Goal: Task Accomplishment & Management: Use online tool/utility

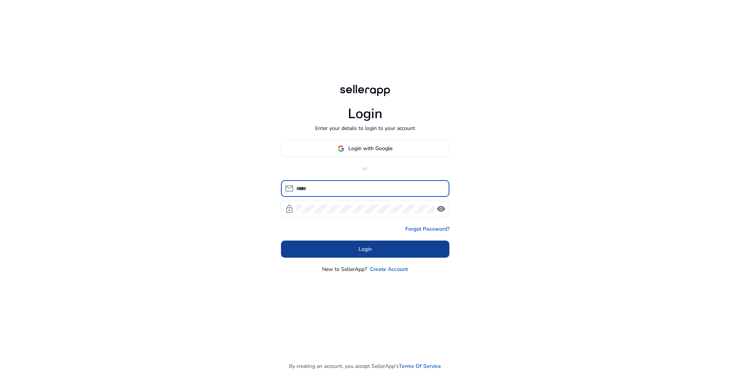
type input "**********"
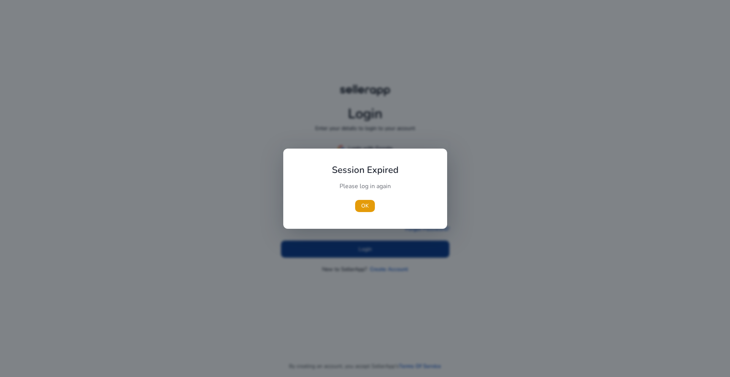
click at [353, 255] on div at bounding box center [365, 188] width 730 height 377
click at [358, 202] on span "button" at bounding box center [365, 206] width 20 height 18
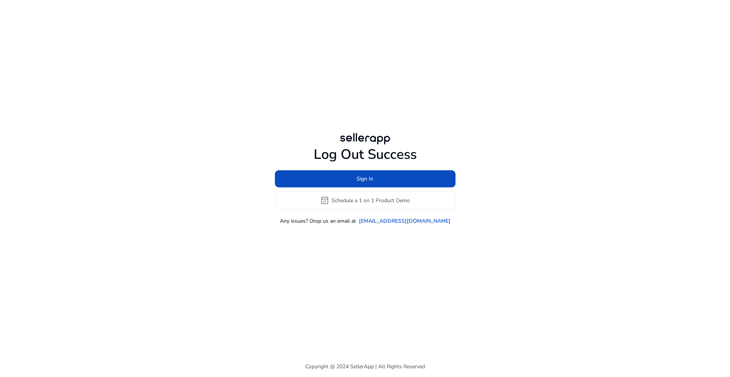
click at [371, 253] on div "Log Out Success Sign In event_available Schedule a 1 on 1 Product Demo Any issu…" at bounding box center [364, 178] width 437 height 356
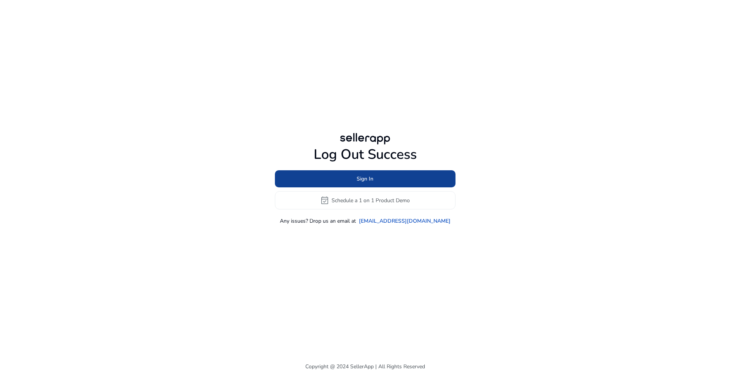
click at [369, 184] on span at bounding box center [365, 179] width 181 height 18
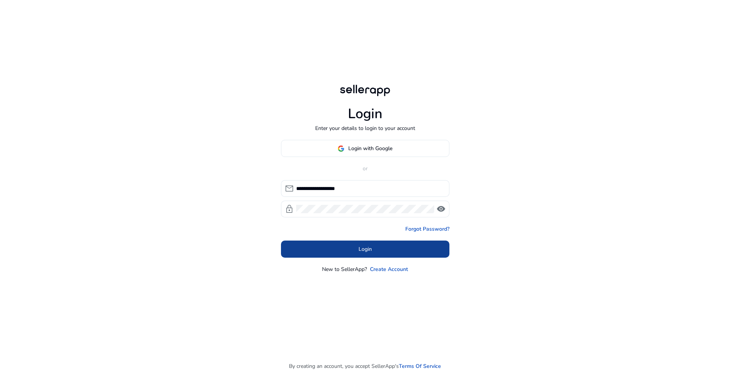
click at [350, 249] on span at bounding box center [365, 249] width 168 height 18
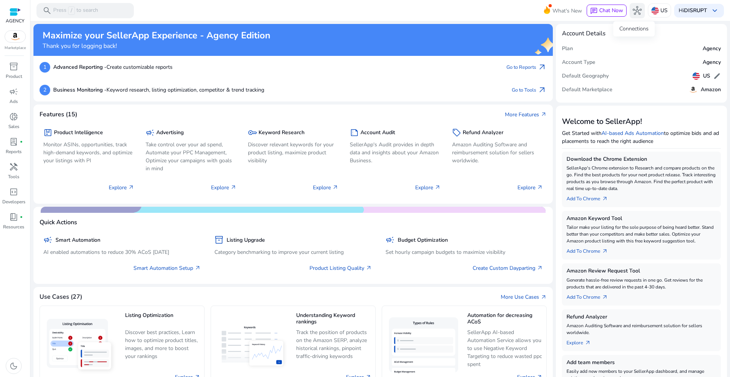
click at [632, 8] on span "hub" at bounding box center [636, 10] width 9 height 9
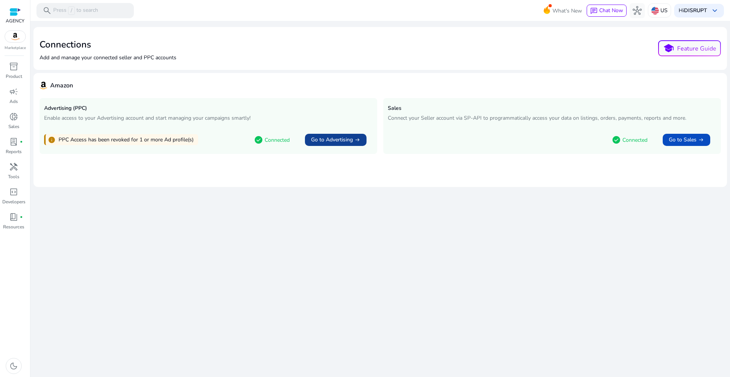
click at [339, 142] on span "Go to Advertising" at bounding box center [332, 140] width 42 height 8
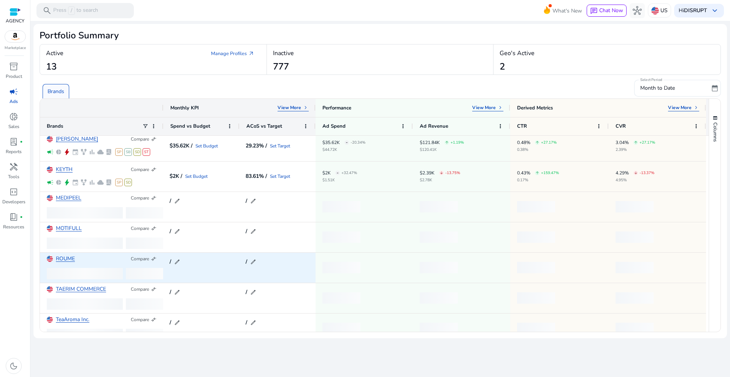
scroll to position [187, 0]
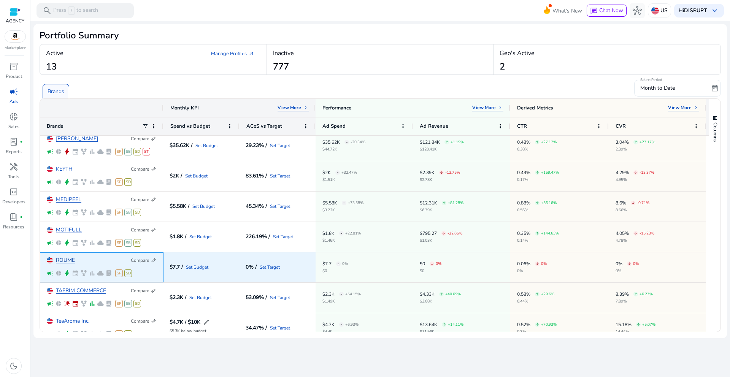
click at [70, 261] on link "ROUME" at bounding box center [65, 261] width 19 height 6
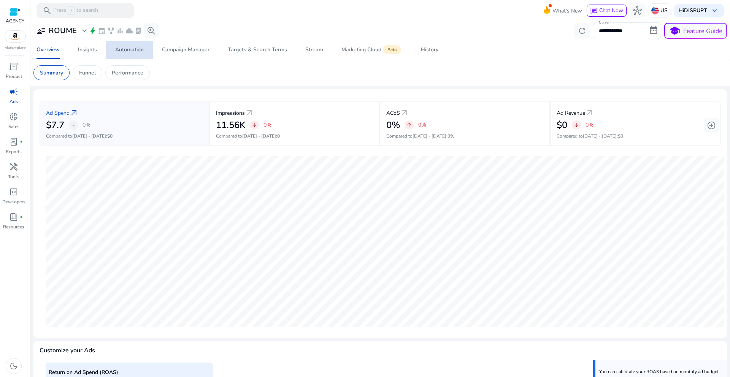
click at [129, 48] on div "Automation" at bounding box center [129, 49] width 29 height 5
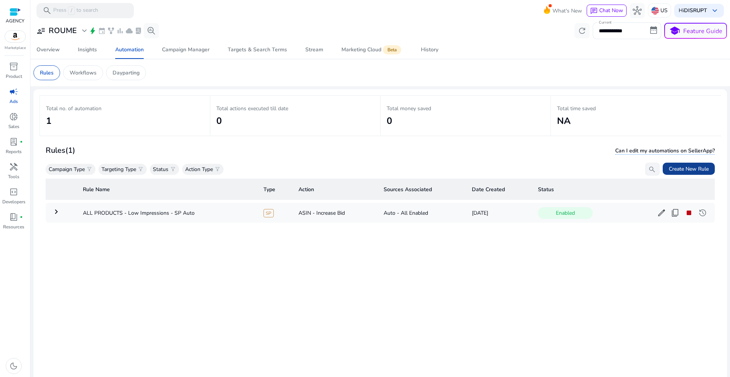
click at [687, 169] on span "Create New Rule" at bounding box center [688, 169] width 40 height 8
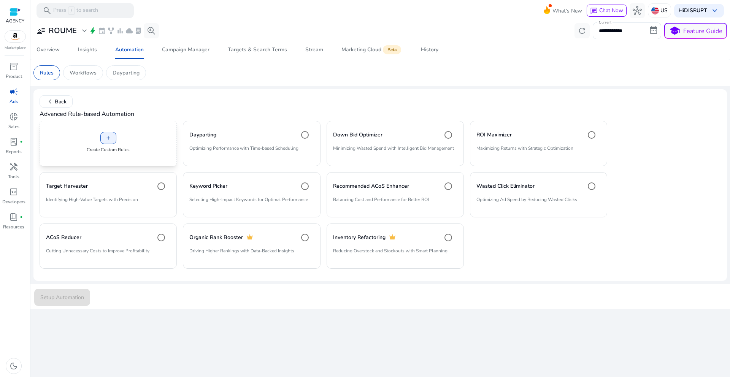
click at [144, 128] on div "add Create Custom Rules" at bounding box center [108, 143] width 137 height 45
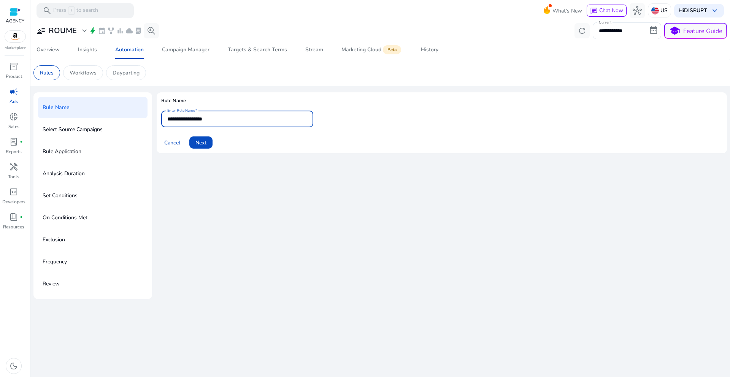
drag, startPoint x: 231, startPoint y: 118, endPoint x: 95, endPoint y: 108, distance: 136.8
click at [95, 108] on div "**********" at bounding box center [379, 195] width 693 height 207
type input "**********"
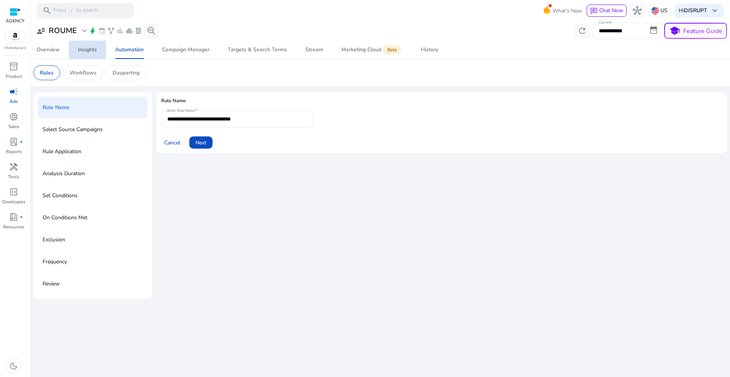
click at [98, 50] on link "Insights" at bounding box center [87, 50] width 37 height 18
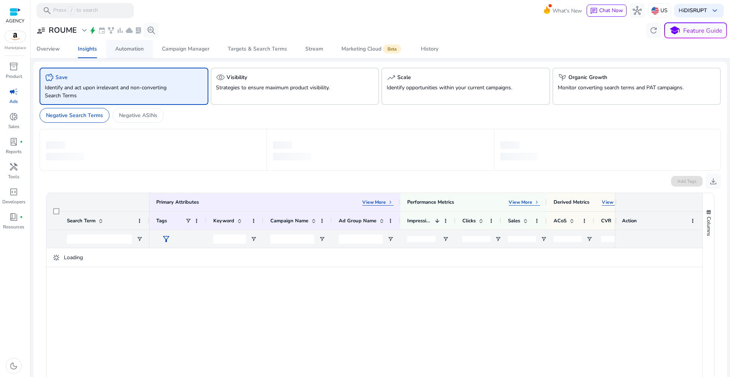
click at [137, 49] on div "Automation" at bounding box center [129, 48] width 29 height 5
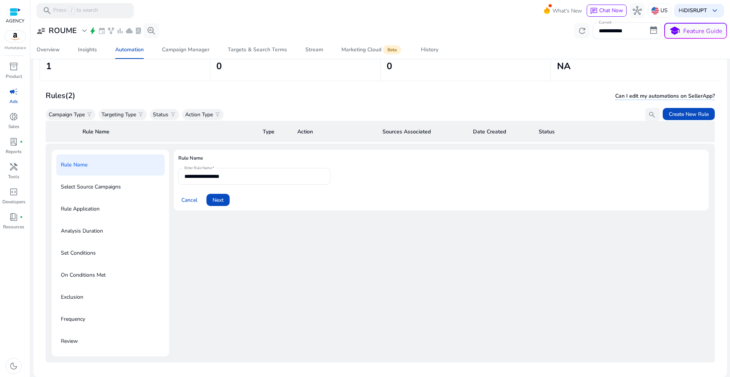
scroll to position [55, 0]
drag, startPoint x: 375, startPoint y: 252, endPoint x: 302, endPoint y: 215, distance: 81.4
click at [374, 252] on div "**********" at bounding box center [441, 253] width 535 height 207
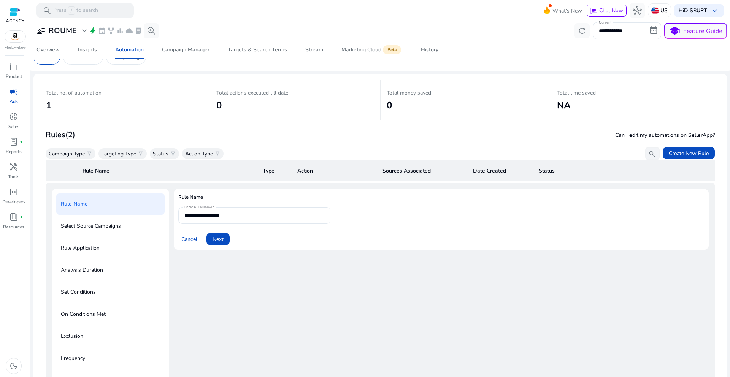
scroll to position [0, 0]
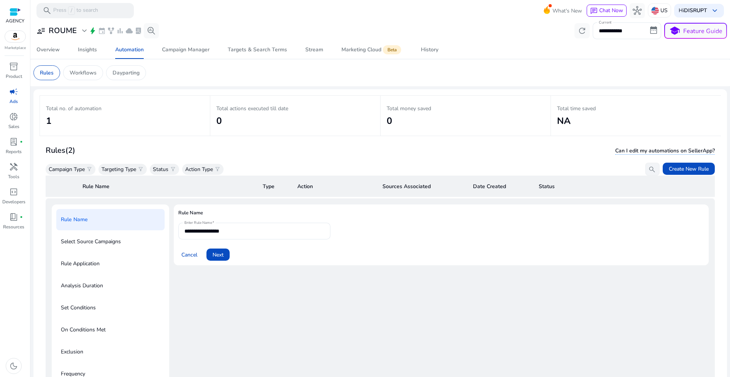
click at [89, 188] on th "Rule Name" at bounding box center [166, 186] width 180 height 21
click at [50, 123] on h2 "1" at bounding box center [125, 121] width 158 height 11
click at [51, 120] on h2 "1" at bounding box center [125, 121] width 158 height 11
click at [136, 70] on p "Dayparting" at bounding box center [125, 73] width 27 height 8
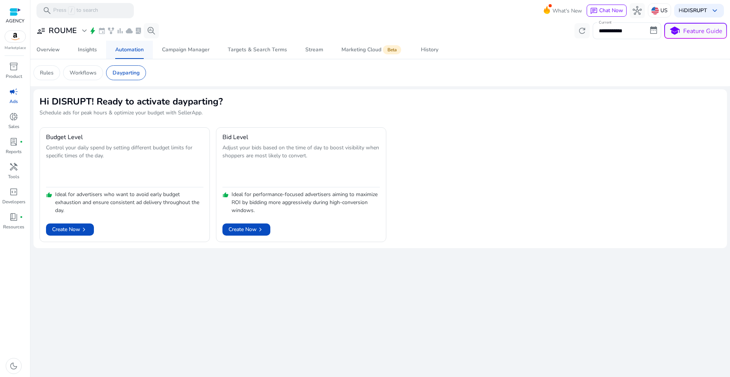
click at [141, 47] on div "Automation" at bounding box center [129, 49] width 29 height 5
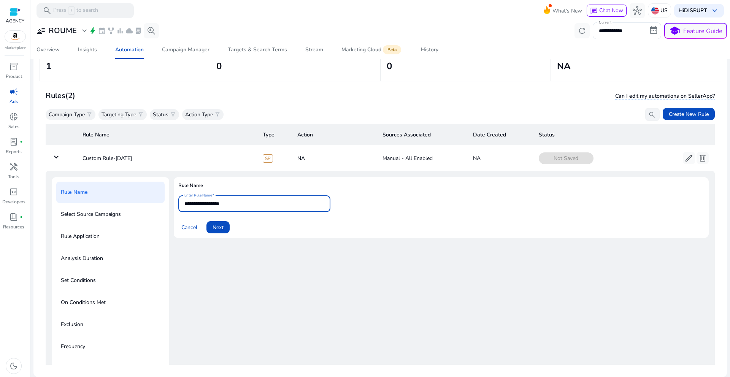
drag, startPoint x: 252, startPoint y: 199, endPoint x: 200, endPoint y: 196, distance: 51.8
click at [200, 196] on div "**********" at bounding box center [254, 203] width 140 height 17
click at [283, 207] on input "**********" at bounding box center [254, 204] width 140 height 8
type input "**********"
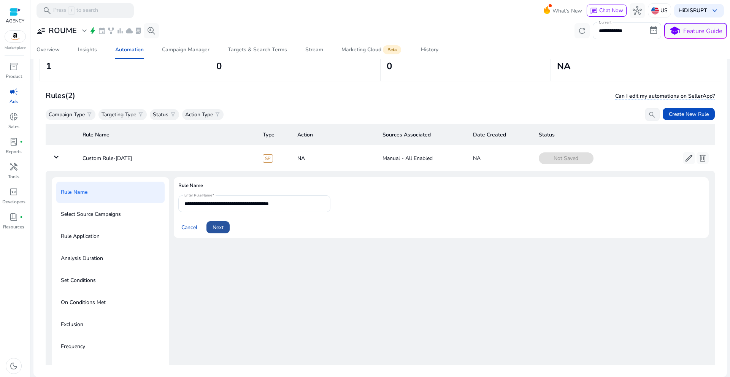
click at [214, 226] on span "Next" at bounding box center [217, 227] width 11 height 8
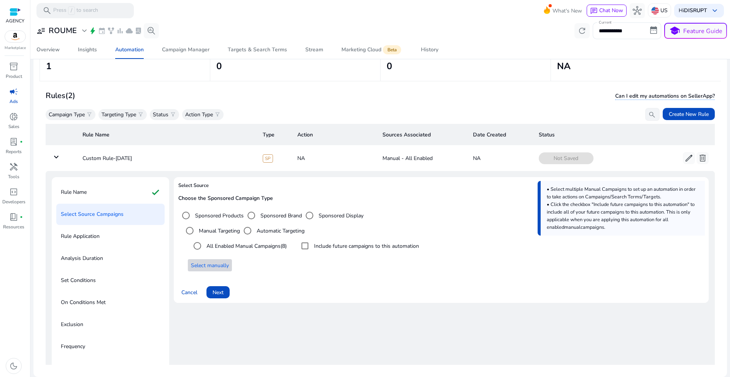
click at [217, 264] on span "Select manually" at bounding box center [210, 265] width 38 height 8
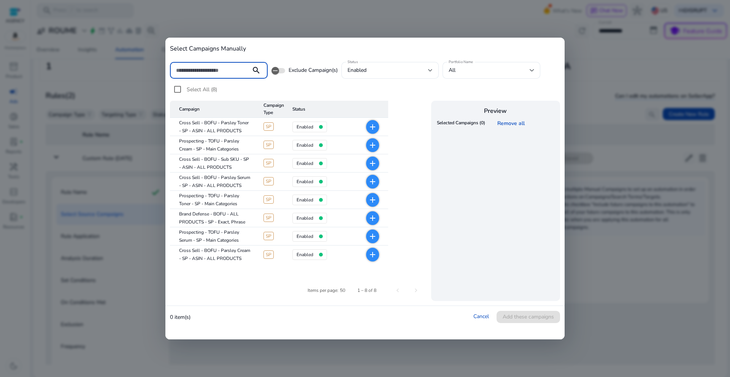
click at [206, 73] on input at bounding box center [210, 70] width 69 height 8
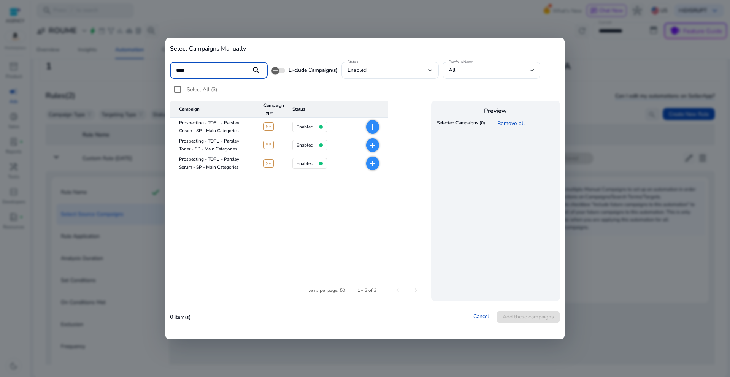
type input "****"
click at [301, 207] on table "Campaign Campaign Type Status Prospecting - TOFU - Parsley Cream - SP - Main Ca…" at bounding box center [299, 185] width 258 height 169
click at [574, 66] on div at bounding box center [365, 188] width 730 height 377
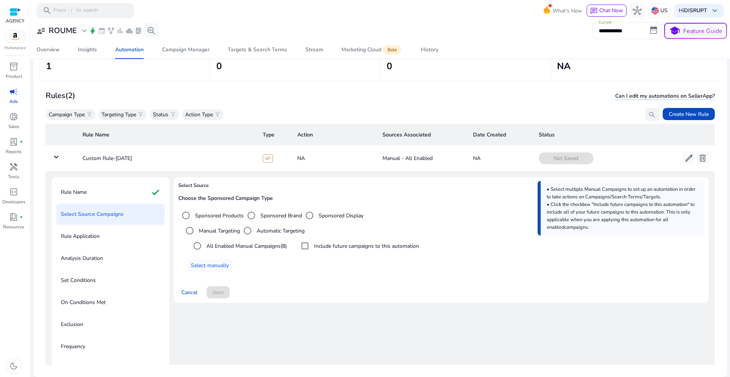
click at [244, 245] on label "All Enabled Manual Campaigns (8)" at bounding box center [246, 246] width 82 height 8
click at [220, 264] on span "Select manually" at bounding box center [210, 265] width 38 height 8
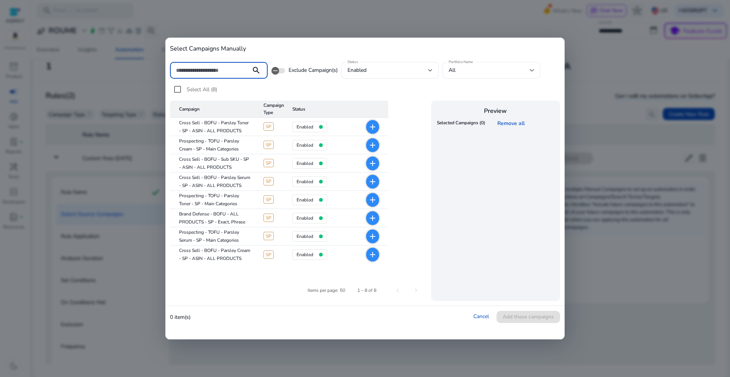
click at [217, 73] on input at bounding box center [210, 70] width 69 height 8
click at [205, 196] on mat-cell "Prospecting - TOFU - Parsley Toner - SP - Main Categories" at bounding box center [213, 200] width 87 height 18
click at [207, 72] on input at bounding box center [210, 70] width 69 height 8
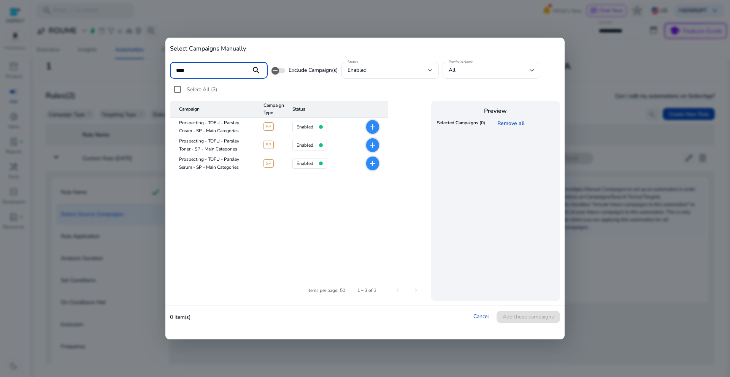
type input "****"
click at [217, 186] on table "Campaign Campaign Type Status Prospecting - TOFU - Parsley Cream - SP - Main Ca…" at bounding box center [299, 185] width 258 height 169
click at [478, 319] on link "Cancel" at bounding box center [481, 316] width 16 height 7
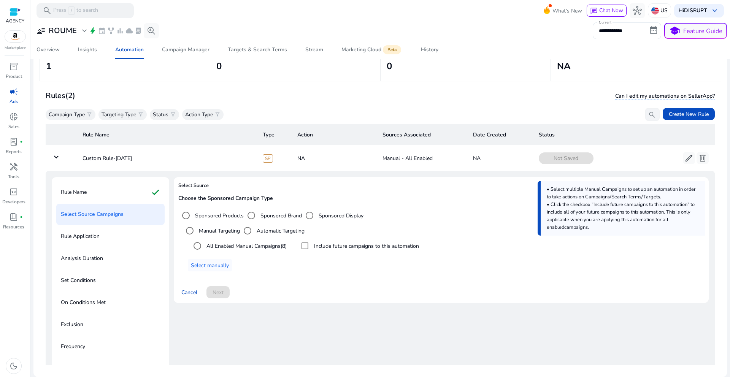
click at [475, 320] on div "Select Source Choose the Sponsored Campaign Type Sponsored Products Sponsored B…" at bounding box center [441, 280] width 535 height 207
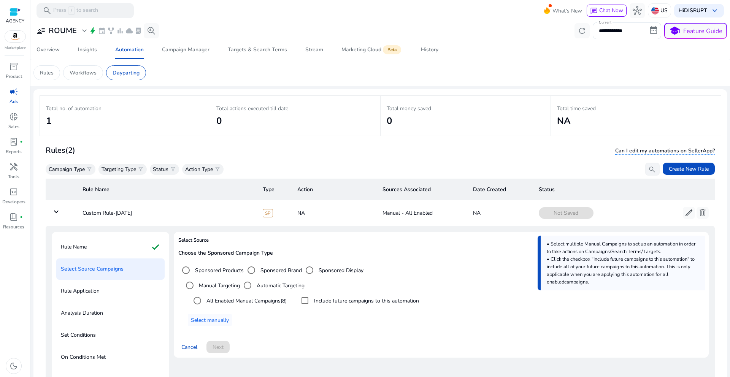
scroll to position [55, 0]
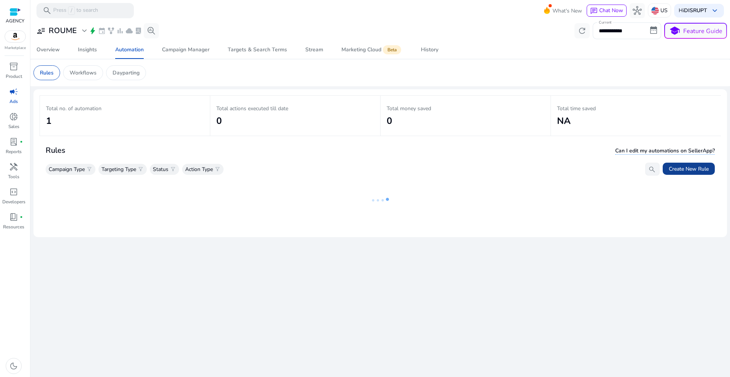
click at [703, 169] on span "Create New Rule" at bounding box center [688, 169] width 40 height 8
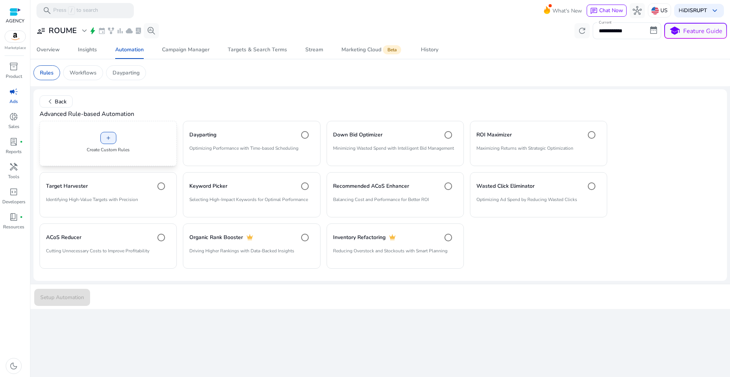
click at [168, 146] on div "add Create Custom Rules" at bounding box center [108, 143] width 137 height 45
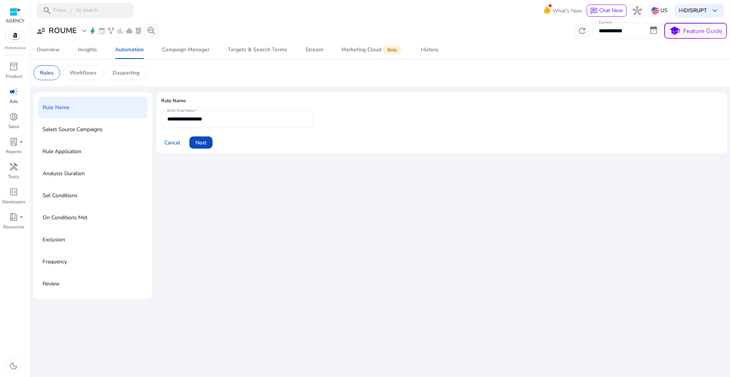
click at [85, 128] on p "Select Source Campaigns" at bounding box center [73, 130] width 60 height 12
click at [94, 130] on p "Select Source Campaigns" at bounding box center [73, 130] width 60 height 12
click at [205, 146] on span "Next" at bounding box center [200, 143] width 11 height 8
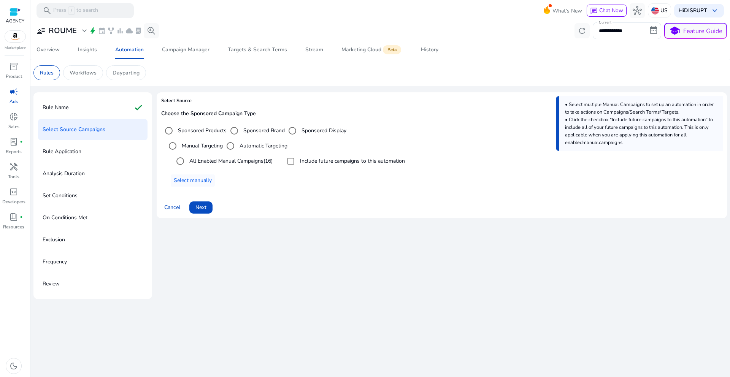
click at [277, 160] on div "All Enabled Manual Campaigns (16) Include future campaigns to this automation" at bounding box center [443, 161] width 557 height 15
click at [195, 182] on span "Select manually" at bounding box center [193, 180] width 38 height 8
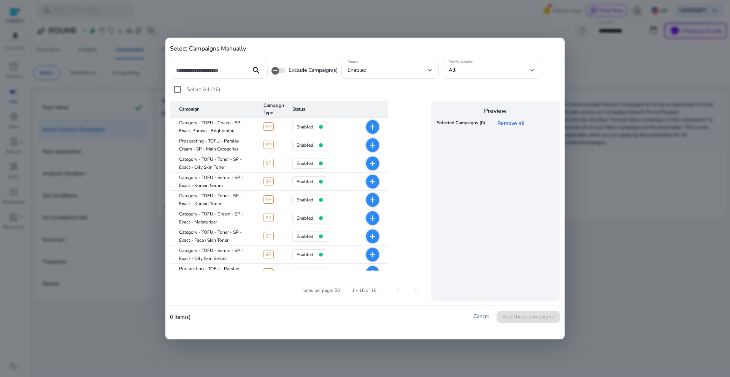
click at [484, 318] on link "Cancel" at bounding box center [481, 316] width 16 height 7
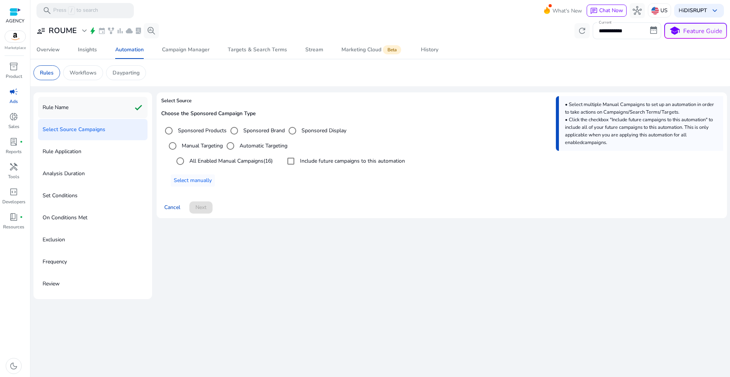
click at [112, 114] on div "Rule Name check" at bounding box center [92, 107] width 109 height 21
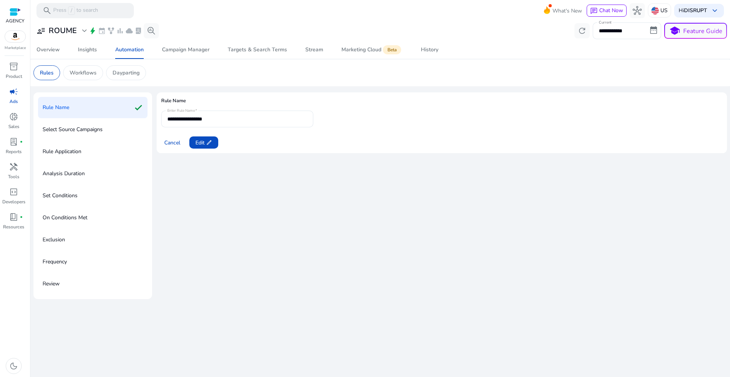
click at [138, 115] on div "**********" at bounding box center [379, 195] width 693 height 207
click at [214, 141] on span at bounding box center [203, 142] width 29 height 18
drag, startPoint x: 219, startPoint y: 121, endPoint x: 161, endPoint y: 114, distance: 57.9
click at [161, 114] on div "**********" at bounding box center [237, 119] width 152 height 17
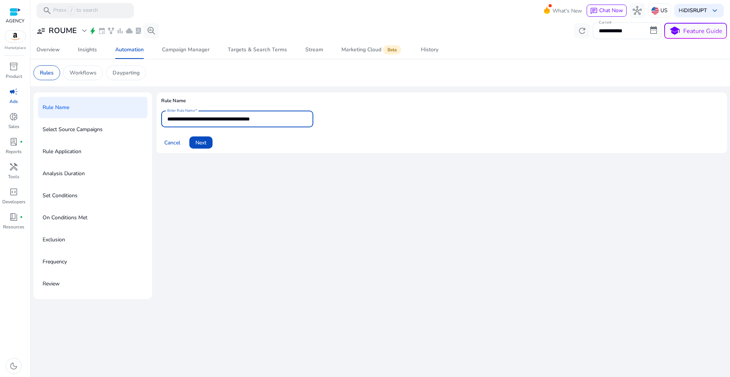
type input "**********"
click at [273, 169] on div "**********" at bounding box center [442, 195] width 570 height 207
click at [209, 140] on span at bounding box center [200, 142] width 23 height 18
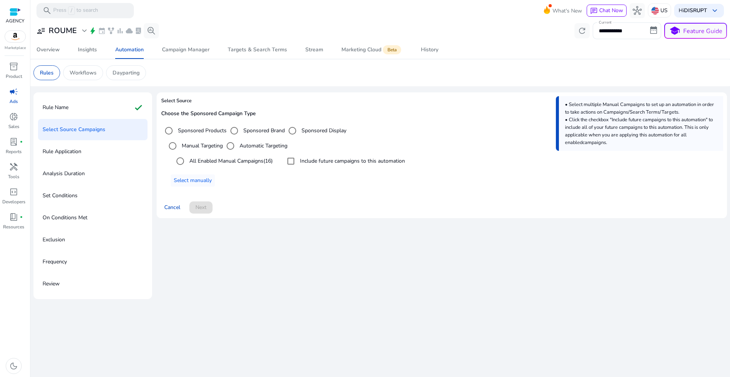
click at [207, 162] on label "All Enabled Manual Campaigns (16)" at bounding box center [230, 161] width 85 height 8
click at [207, 178] on span "Select manually" at bounding box center [193, 180] width 38 height 8
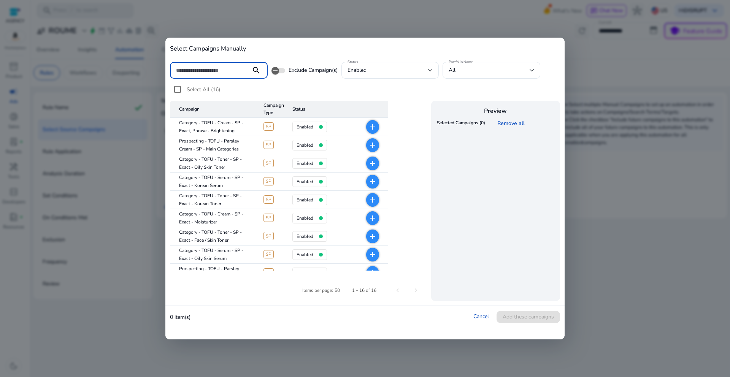
click at [372, 129] on mat-icon "add" at bounding box center [372, 126] width 9 height 9
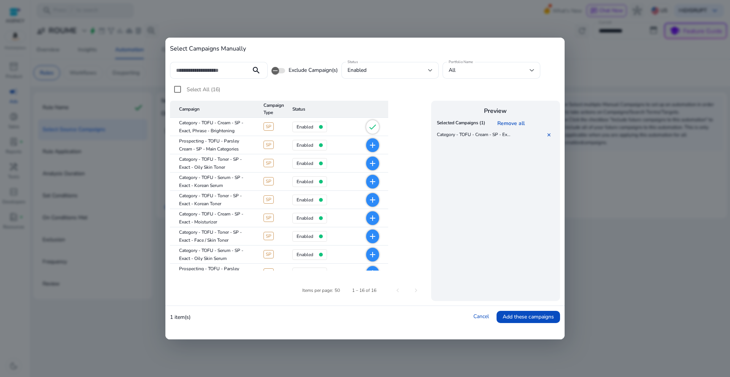
click at [373, 140] on span "add" at bounding box center [372, 145] width 13 height 14
click at [375, 166] on mat-icon "add" at bounding box center [372, 163] width 9 height 9
click at [373, 186] on span "add" at bounding box center [372, 182] width 13 height 14
click at [370, 200] on mat-icon "add" at bounding box center [372, 199] width 9 height 9
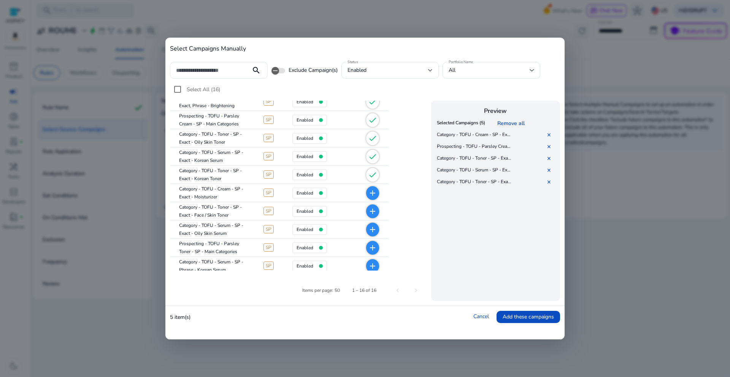
scroll to position [30, 0]
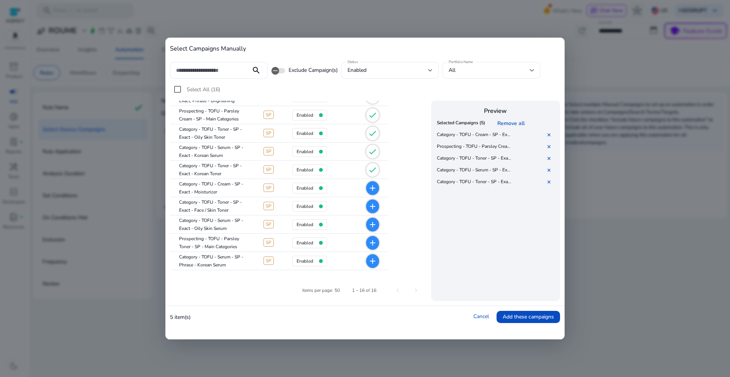
click at [376, 188] on mat-icon "add" at bounding box center [372, 188] width 9 height 9
click at [374, 204] on mat-icon "add" at bounding box center [372, 206] width 9 height 9
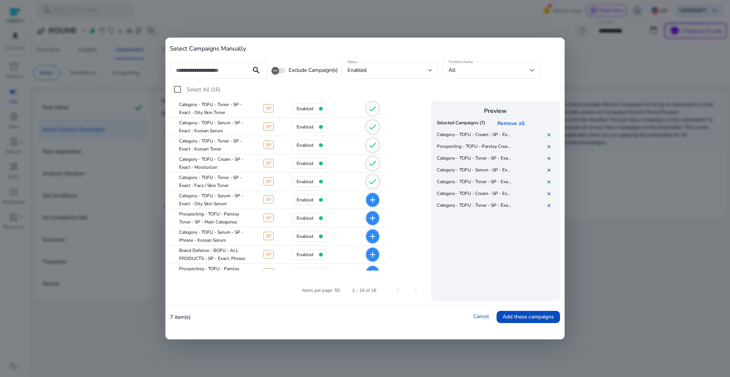
scroll to position [55, 0]
click at [375, 201] on mat-icon "add" at bounding box center [372, 199] width 9 height 9
click at [371, 234] on mat-icon "add" at bounding box center [372, 235] width 9 height 9
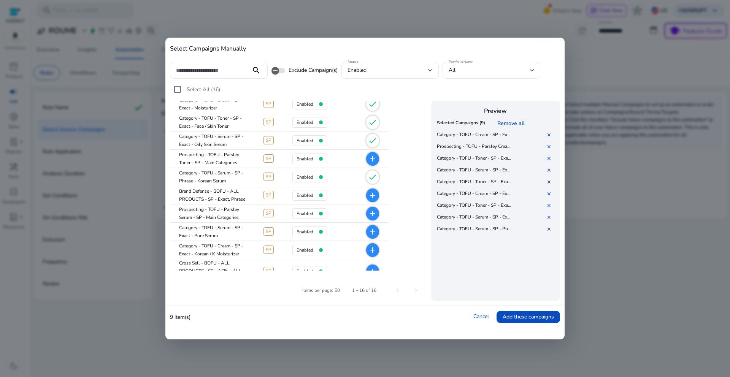
scroll to position [122, 0]
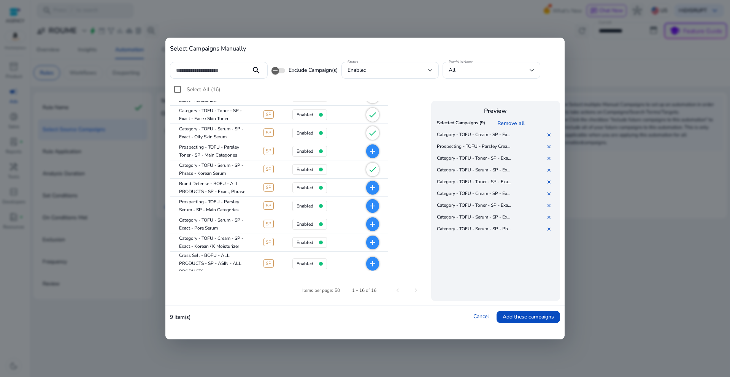
click at [369, 223] on mat-icon "add" at bounding box center [372, 224] width 9 height 9
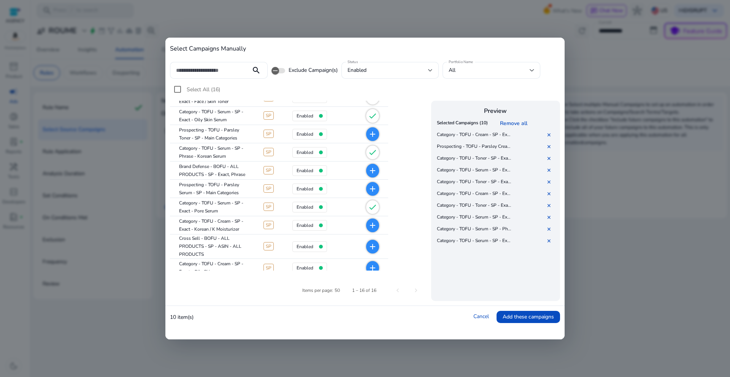
scroll to position [145, 0]
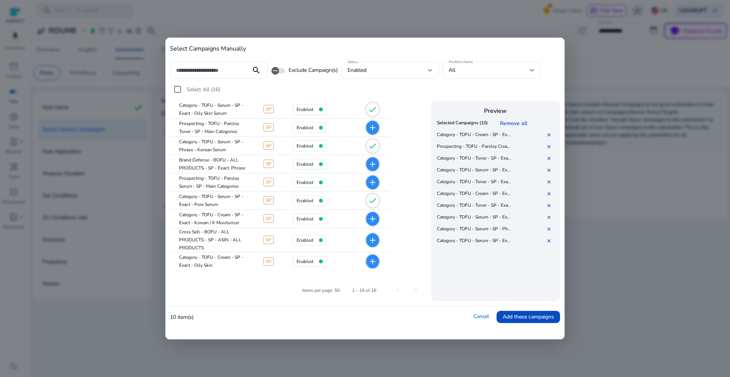
click at [372, 260] on mat-icon "add" at bounding box center [372, 261] width 9 height 9
click at [538, 317] on span "Add these campaigns" at bounding box center [527, 317] width 51 height 8
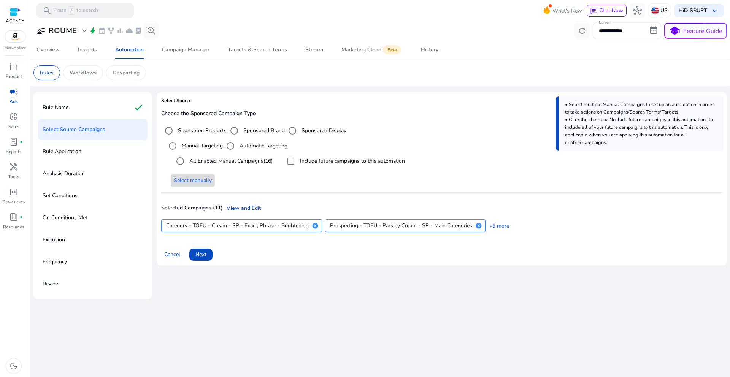
click at [210, 258] on span at bounding box center [200, 255] width 23 height 18
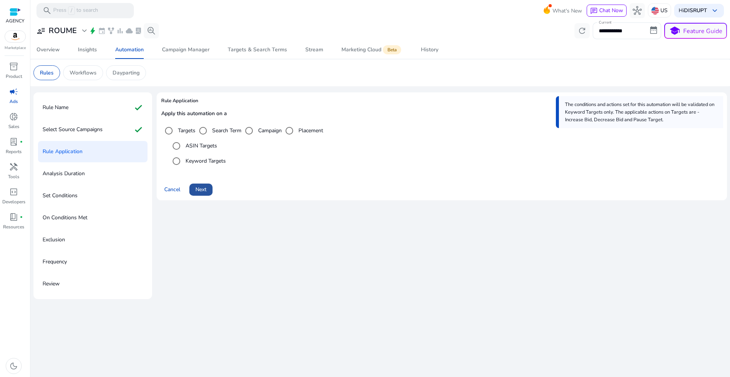
click at [199, 190] on span "Next" at bounding box center [200, 189] width 11 height 8
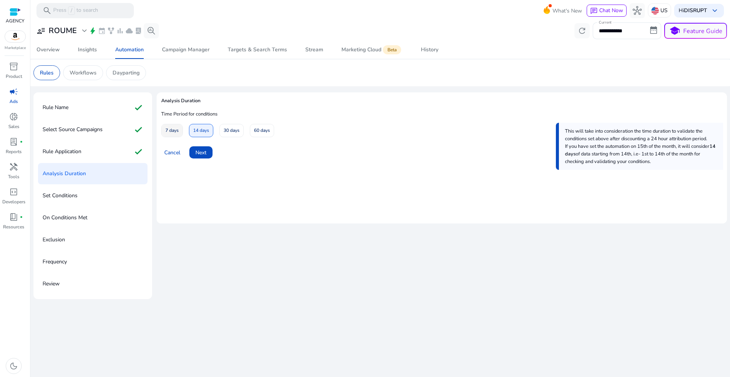
click at [175, 135] on span "7 days" at bounding box center [171, 130] width 13 height 13
click at [200, 150] on span "Next" at bounding box center [200, 153] width 11 height 8
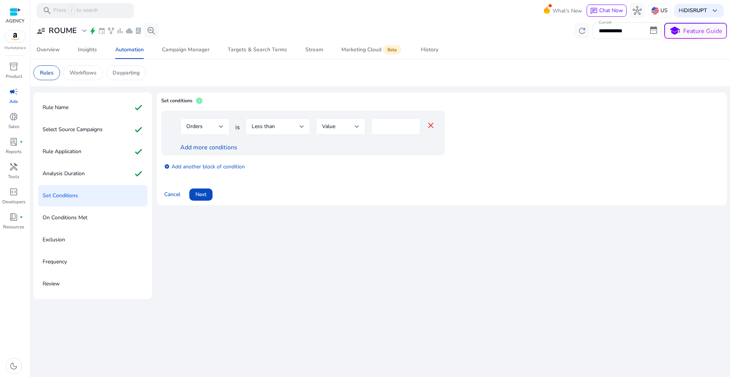
click at [215, 131] on div "Orders" at bounding box center [204, 126] width 37 height 9
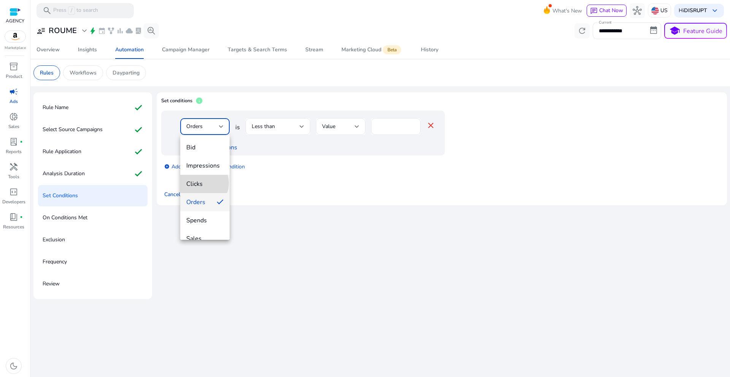
click at [201, 183] on span "Clicks" at bounding box center [204, 184] width 37 height 8
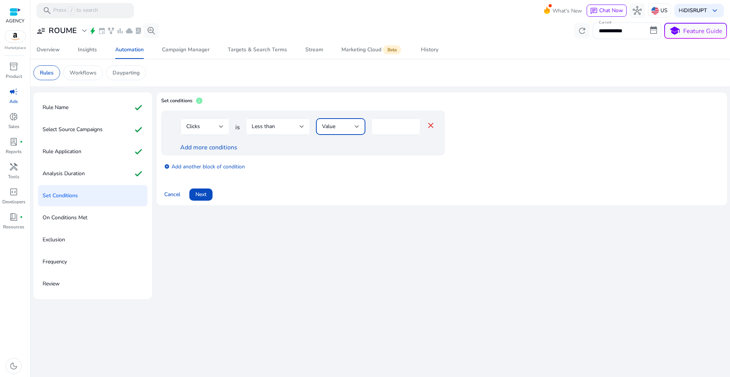
click at [347, 125] on div "Value" at bounding box center [338, 126] width 33 height 8
click at [402, 126] on div at bounding box center [365, 188] width 730 height 377
click at [397, 125] on input "*" at bounding box center [395, 126] width 37 height 8
type input "*"
click at [374, 186] on div "Cancel Next" at bounding box center [441, 191] width 561 height 18
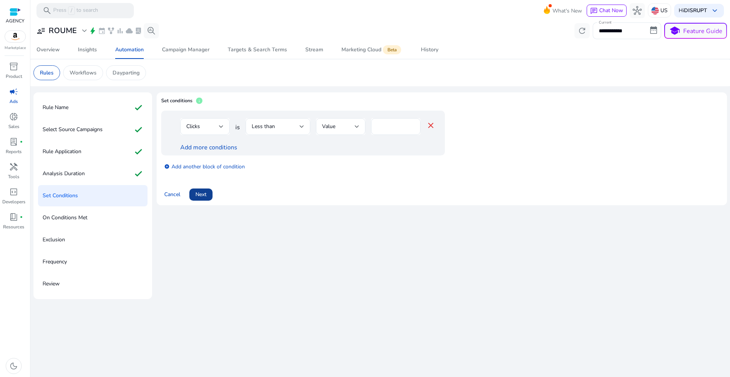
click at [199, 194] on span "Next" at bounding box center [200, 194] width 11 height 8
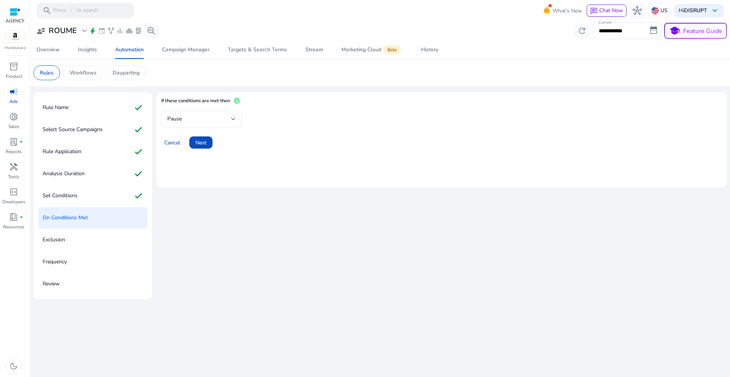
click at [266, 231] on div "If these conditions are met then info Pause Cancel Next" at bounding box center [442, 195] width 570 height 207
click at [218, 116] on div "Pause" at bounding box center [199, 119] width 64 height 8
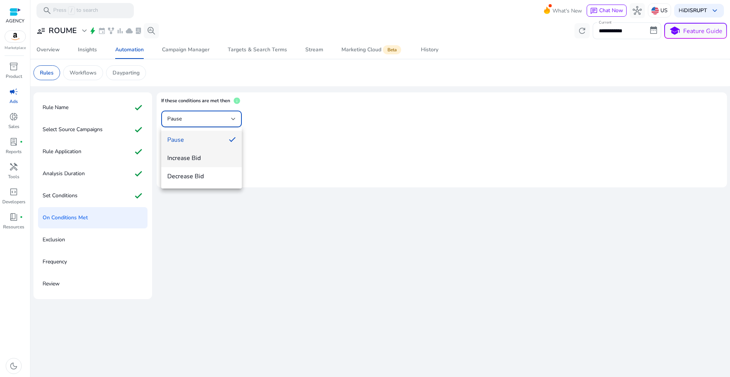
click at [206, 155] on span "Increase Bid" at bounding box center [201, 158] width 68 height 8
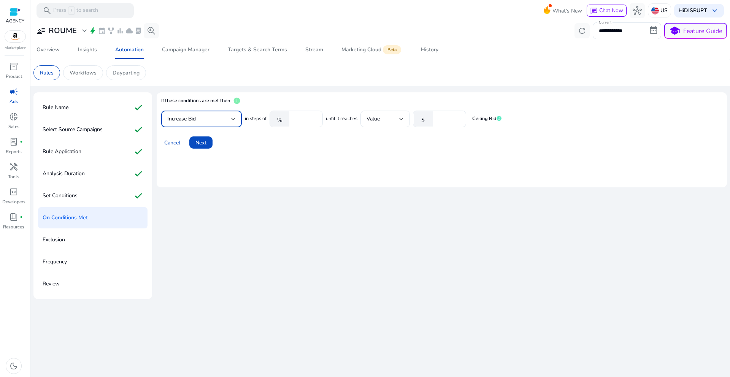
click at [311, 118] on input "****" at bounding box center [305, 119] width 24 height 8
type input "*"
click at [377, 198] on div "If these conditions are met then info Increase Bid in steps of % *** until it r…" at bounding box center [442, 195] width 570 height 207
drag, startPoint x: 308, startPoint y: 117, endPoint x: 285, endPoint y: 118, distance: 23.2
click at [285, 118] on div "% ***" at bounding box center [292, 119] width 47 height 17
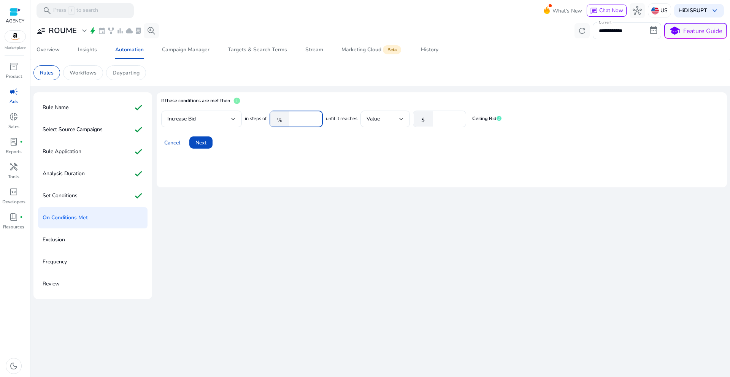
type input "**"
click at [161, 136] on button "Cancel" at bounding box center [172, 142] width 22 height 12
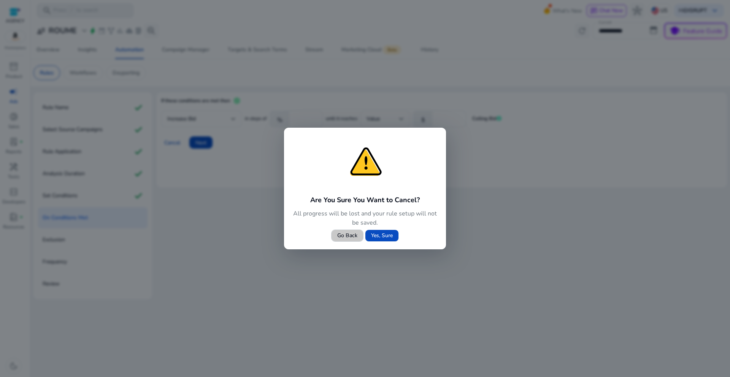
click at [334, 237] on span at bounding box center [347, 235] width 32 height 18
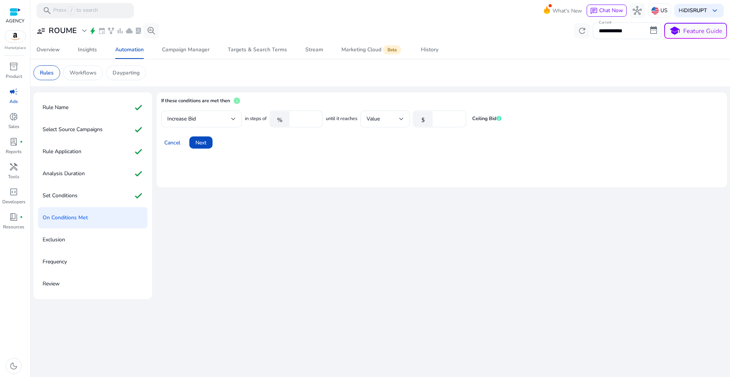
drag, startPoint x: 329, startPoint y: 225, endPoint x: 328, endPoint y: 216, distance: 9.2
click at [328, 222] on div "If these conditions are met then info Increase Bid in steps of % ** until it re…" at bounding box center [442, 195] width 570 height 207
drag, startPoint x: 296, startPoint y: 137, endPoint x: 253, endPoint y: 139, distance: 43.0
click at [296, 137] on div "Cancel Next" at bounding box center [441, 139] width 561 height 18
click at [204, 142] on span "Next" at bounding box center [200, 143] width 11 height 8
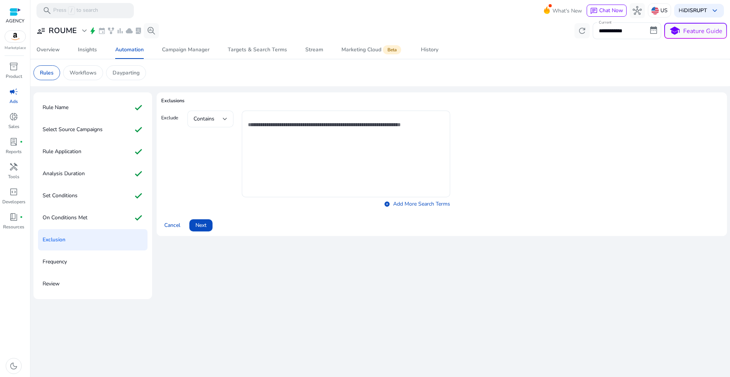
click at [222, 122] on div "Contains" at bounding box center [207, 119] width 29 height 8
click at [268, 300] on div at bounding box center [365, 188] width 730 height 377
click at [203, 228] on span "Next" at bounding box center [200, 225] width 11 height 8
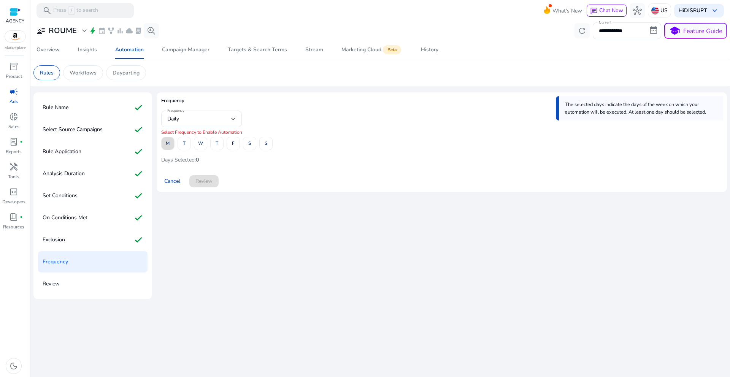
click at [168, 138] on span "M" at bounding box center [168, 143] width 4 height 13
click at [204, 143] on span at bounding box center [200, 144] width 13 height 18
click at [268, 143] on span at bounding box center [266, 144] width 13 height 18
click at [266, 211] on div "Frequency The selected days indicate the days of the week on which your automat…" at bounding box center [442, 195] width 570 height 207
click at [215, 177] on span at bounding box center [203, 181] width 29 height 18
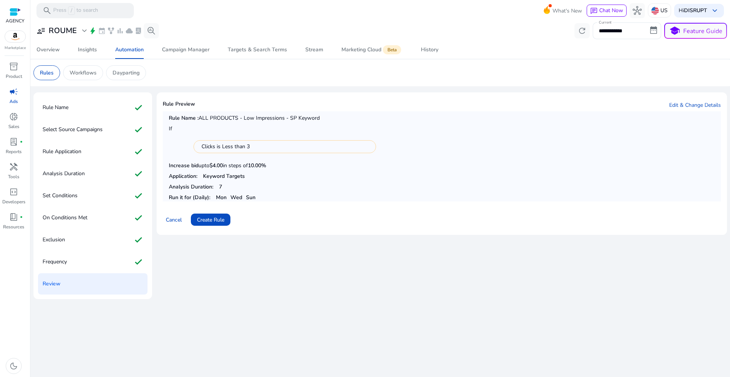
click at [296, 261] on div "Rule Preview Edit & Change Details Rule Name : ALL PRODUCTS - Low Impressions -…" at bounding box center [442, 195] width 570 height 207
click at [207, 223] on span "Create Rule" at bounding box center [210, 220] width 27 height 8
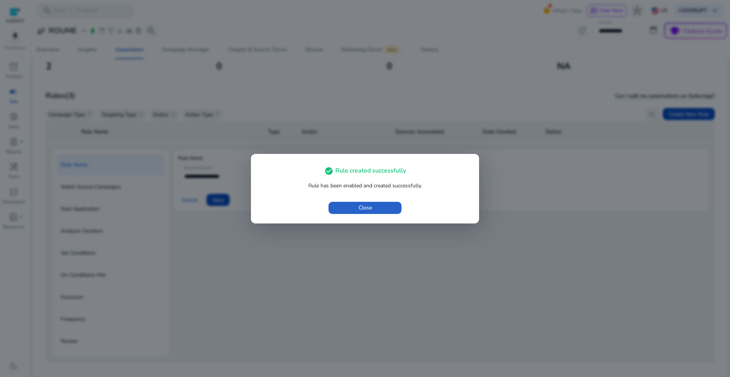
scroll to position [55, 0]
click at [392, 211] on span "button" at bounding box center [364, 208] width 73 height 18
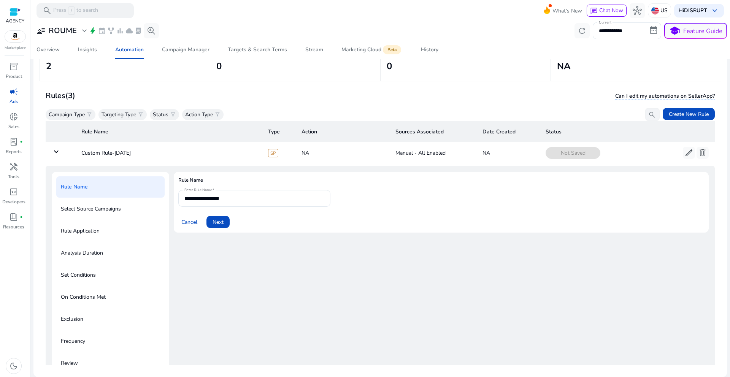
scroll to position [0, 0]
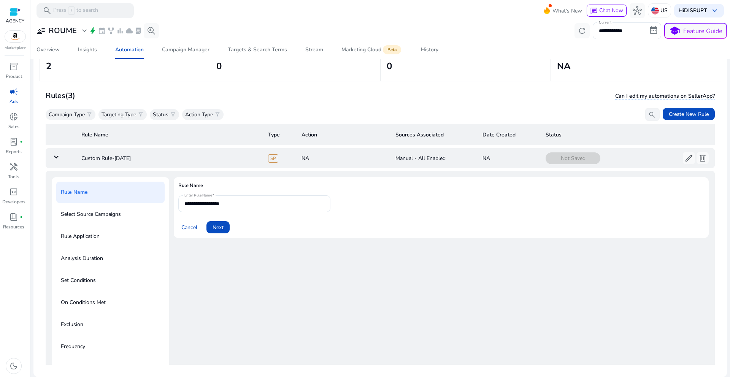
click at [60, 155] on mat-icon "keyboard_arrow_down" at bounding box center [56, 156] width 9 height 9
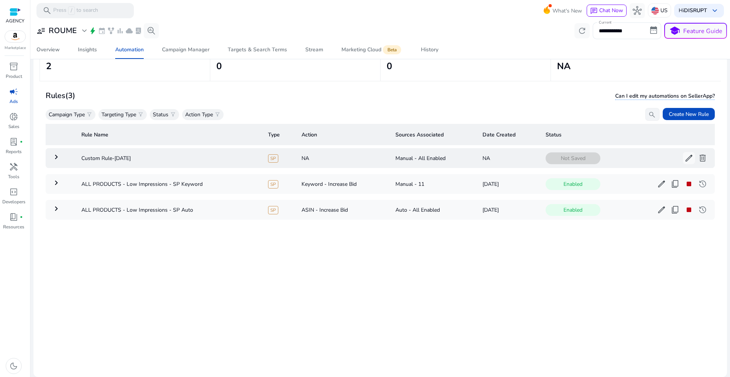
click at [698, 160] on span "delete" at bounding box center [702, 158] width 9 height 9
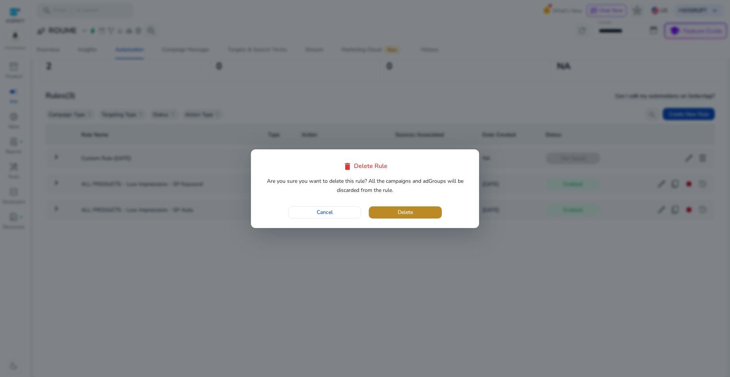
click at [435, 211] on span "button" at bounding box center [405, 212] width 73 height 18
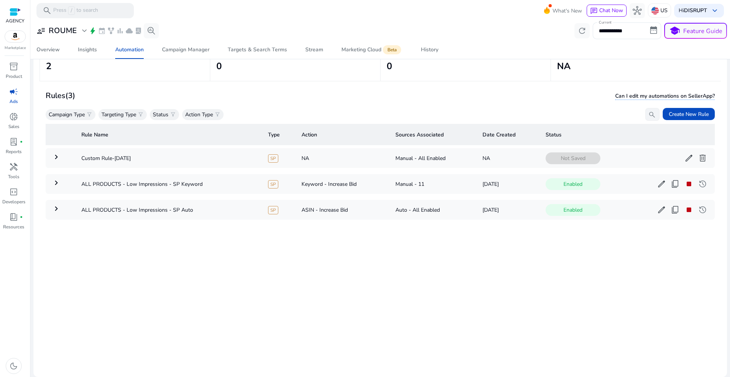
click at [435, 263] on div "Rule Name Type Action Sources Associated Date Created Status keyboard_arrow_rig…" at bounding box center [380, 243] width 669 height 244
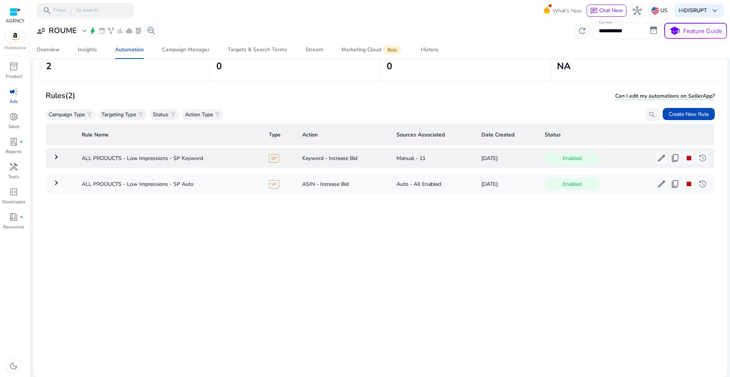
click at [52, 157] on mat-icon "keyboard_arrow_right" at bounding box center [56, 156] width 9 height 9
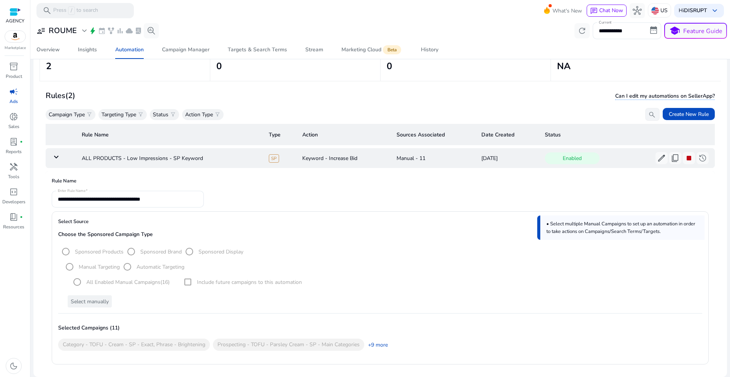
click at [52, 157] on mat-icon "keyboard_arrow_down" at bounding box center [56, 156] width 9 height 9
